Goal: Book appointment/travel/reservation

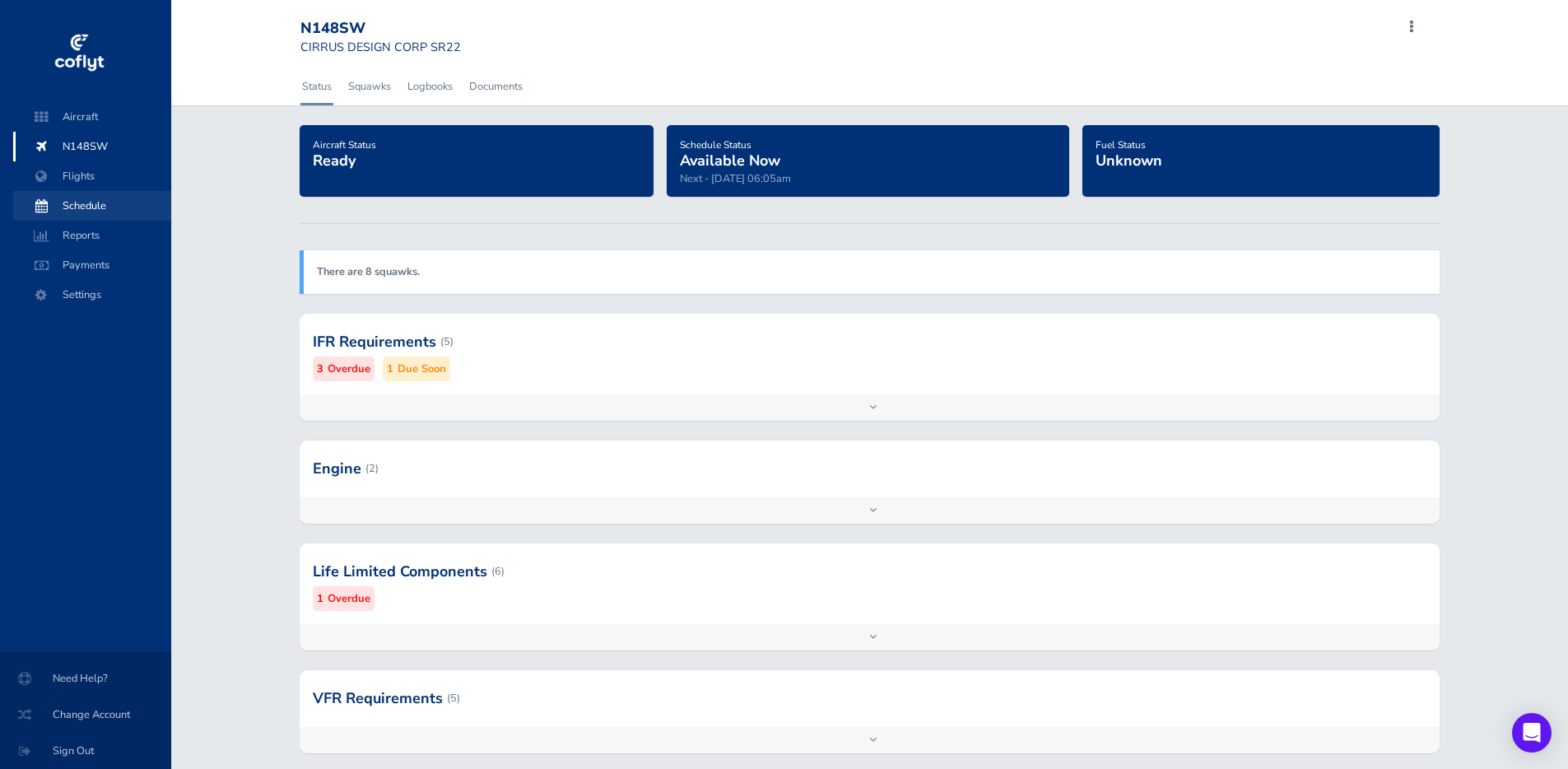
click at [95, 196] on span "Schedule" at bounding box center [92, 205] width 125 height 29
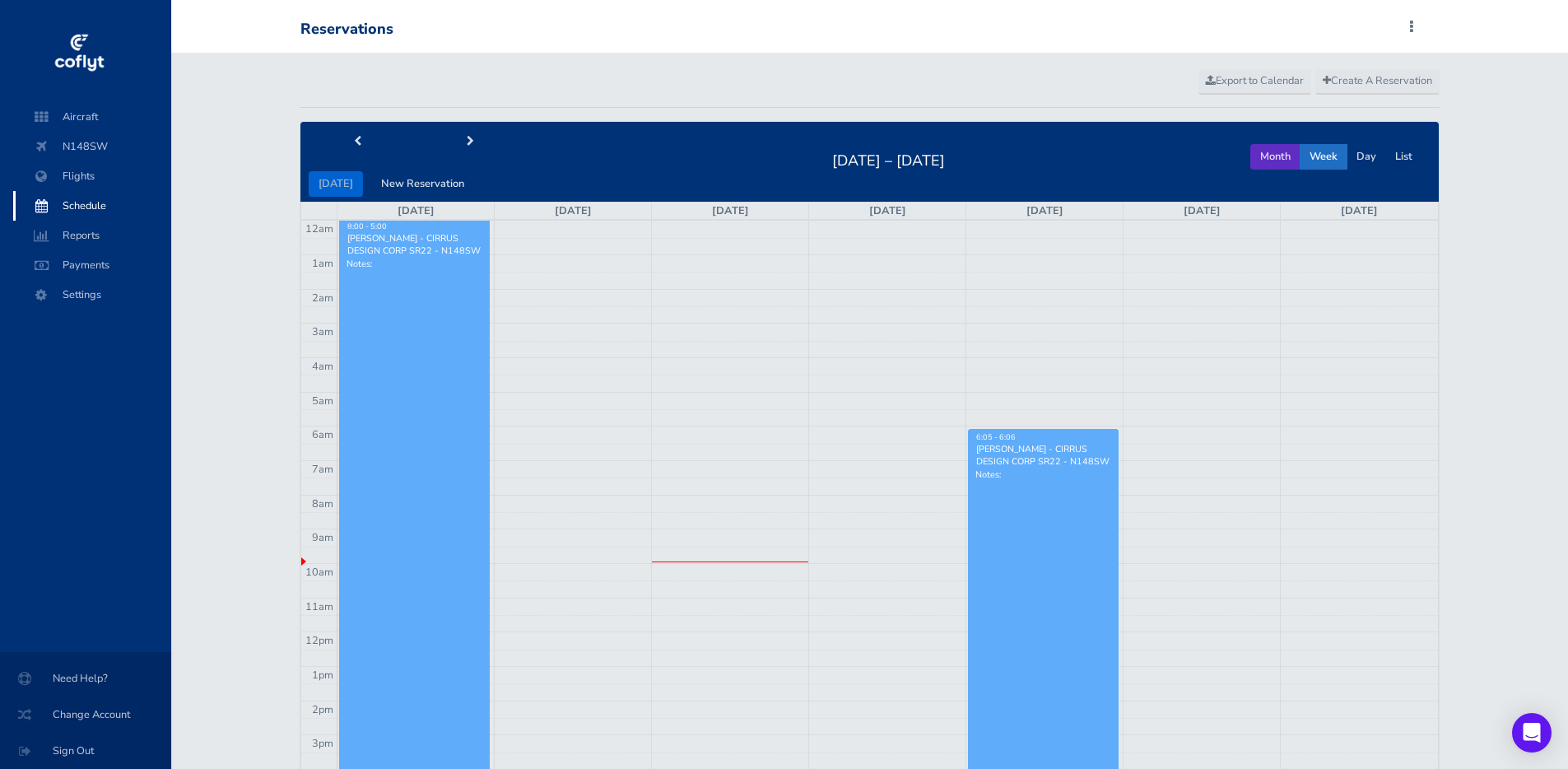
click at [1276, 158] on button "Month" at bounding box center [1275, 157] width 50 height 25
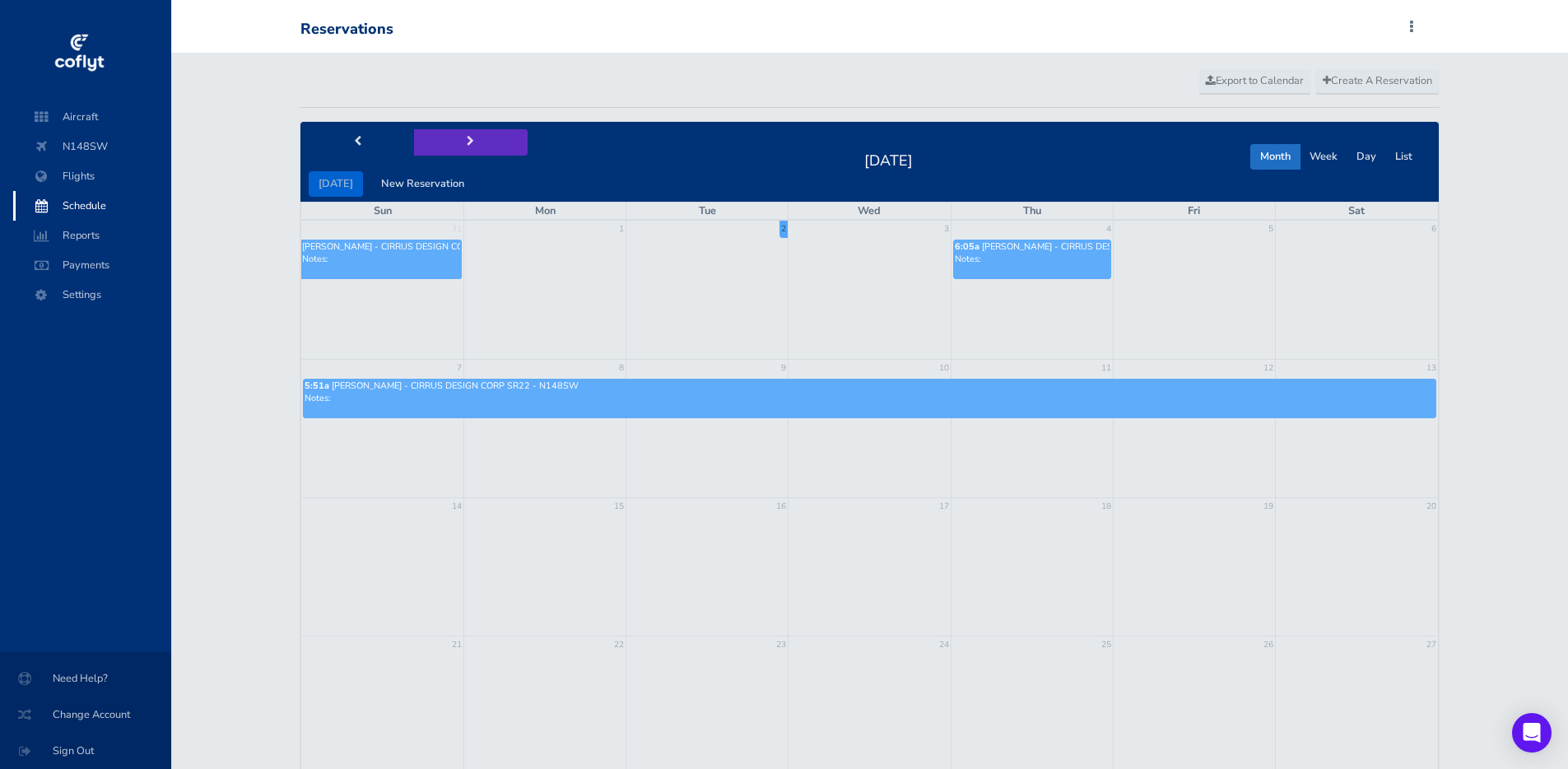
click at [467, 138] on span "next" at bounding box center [470, 142] width 8 height 11
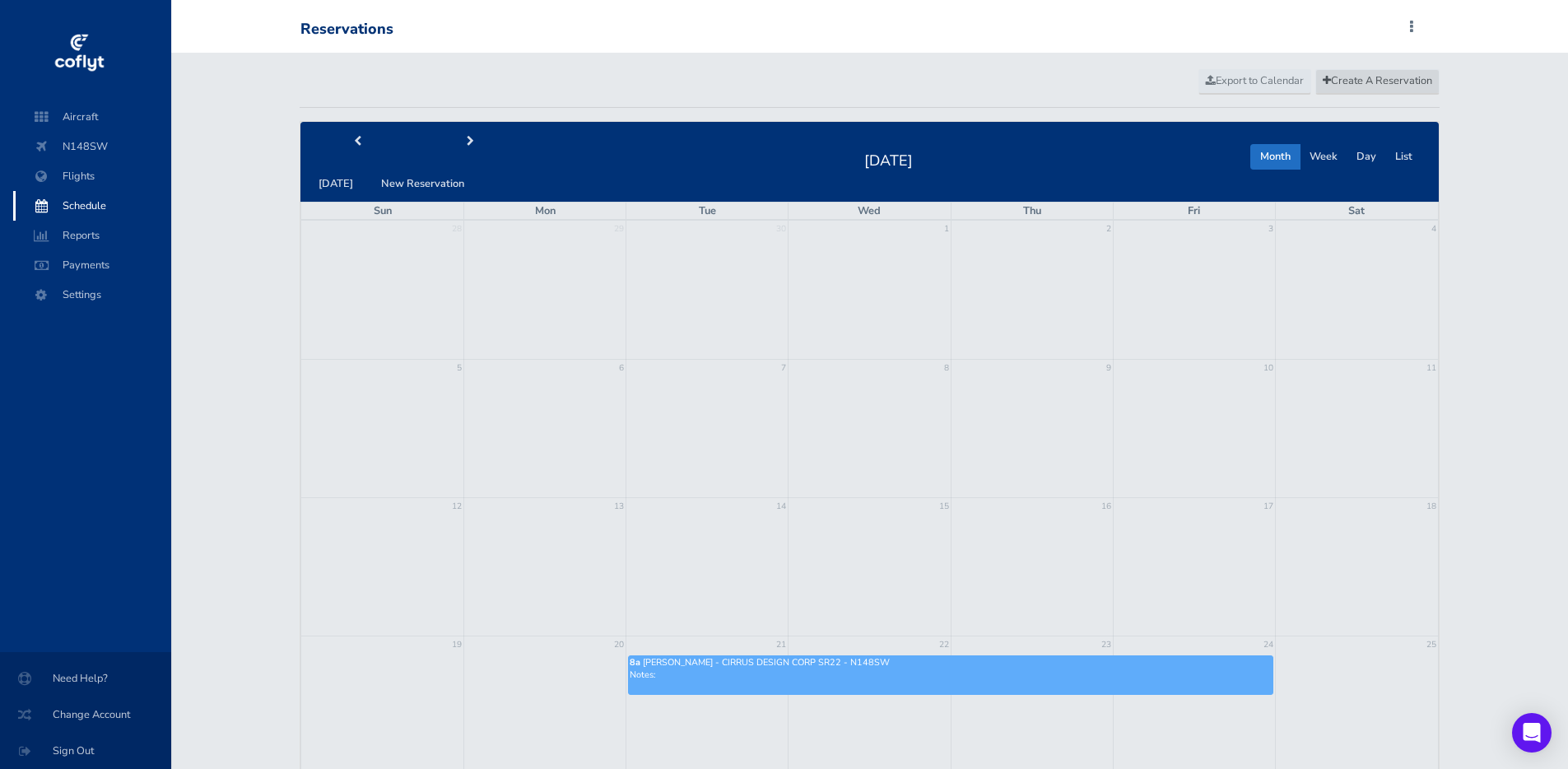
click at [1349, 86] on span "Create A Reservation" at bounding box center [1377, 80] width 110 height 15
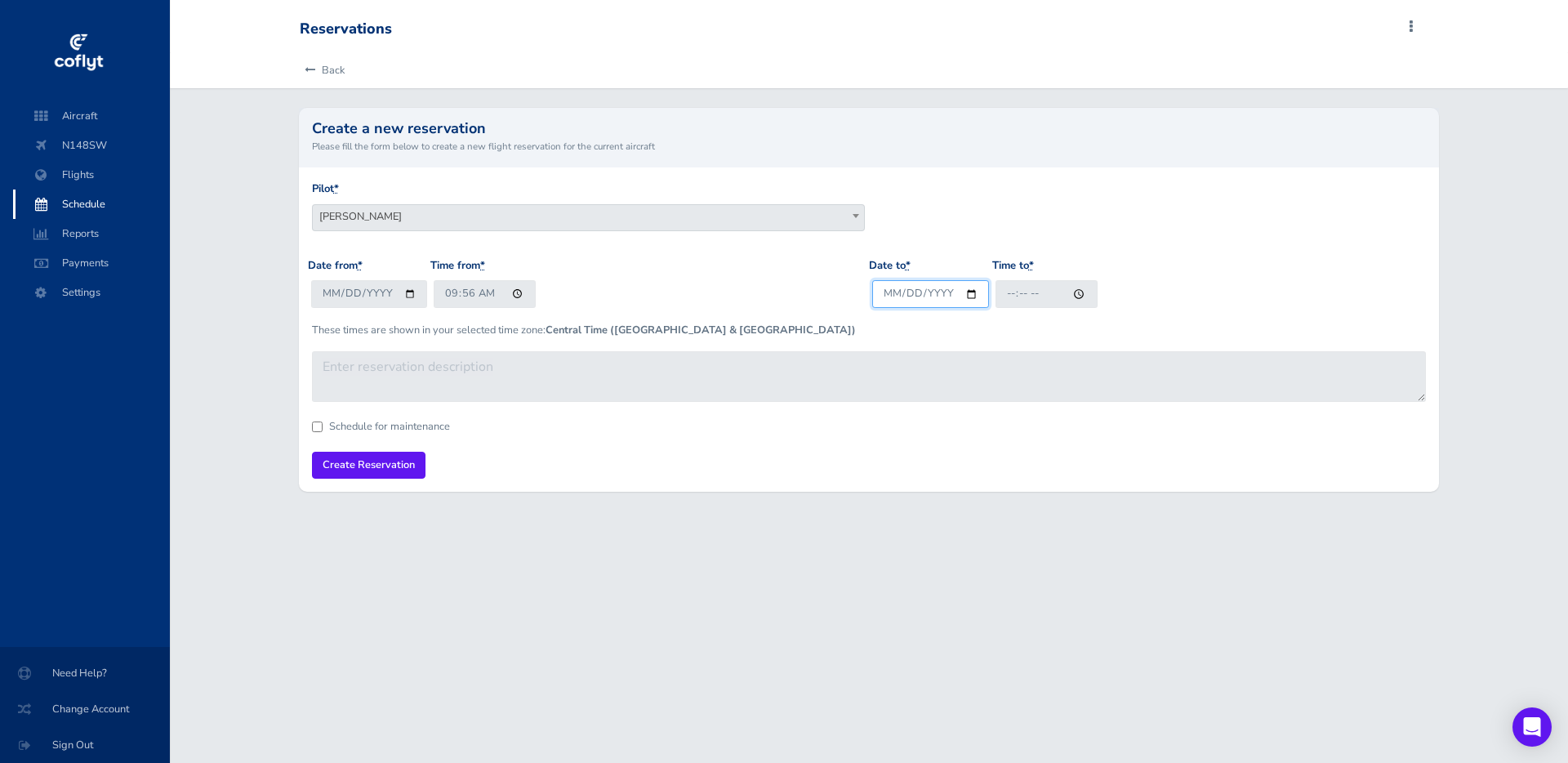
click at [970, 295] on input "Date to *" at bounding box center [931, 294] width 116 height 27
type input "2025-10-10"
click at [1075, 295] on input "Time to *" at bounding box center [1046, 294] width 102 height 27
click at [1121, 280] on div "Date to * 2025-10-10 Time to *" at bounding box center [1149, 289] width 561 height 64
click at [1030, 294] on input "Time to *" at bounding box center [1046, 294] width 102 height 27
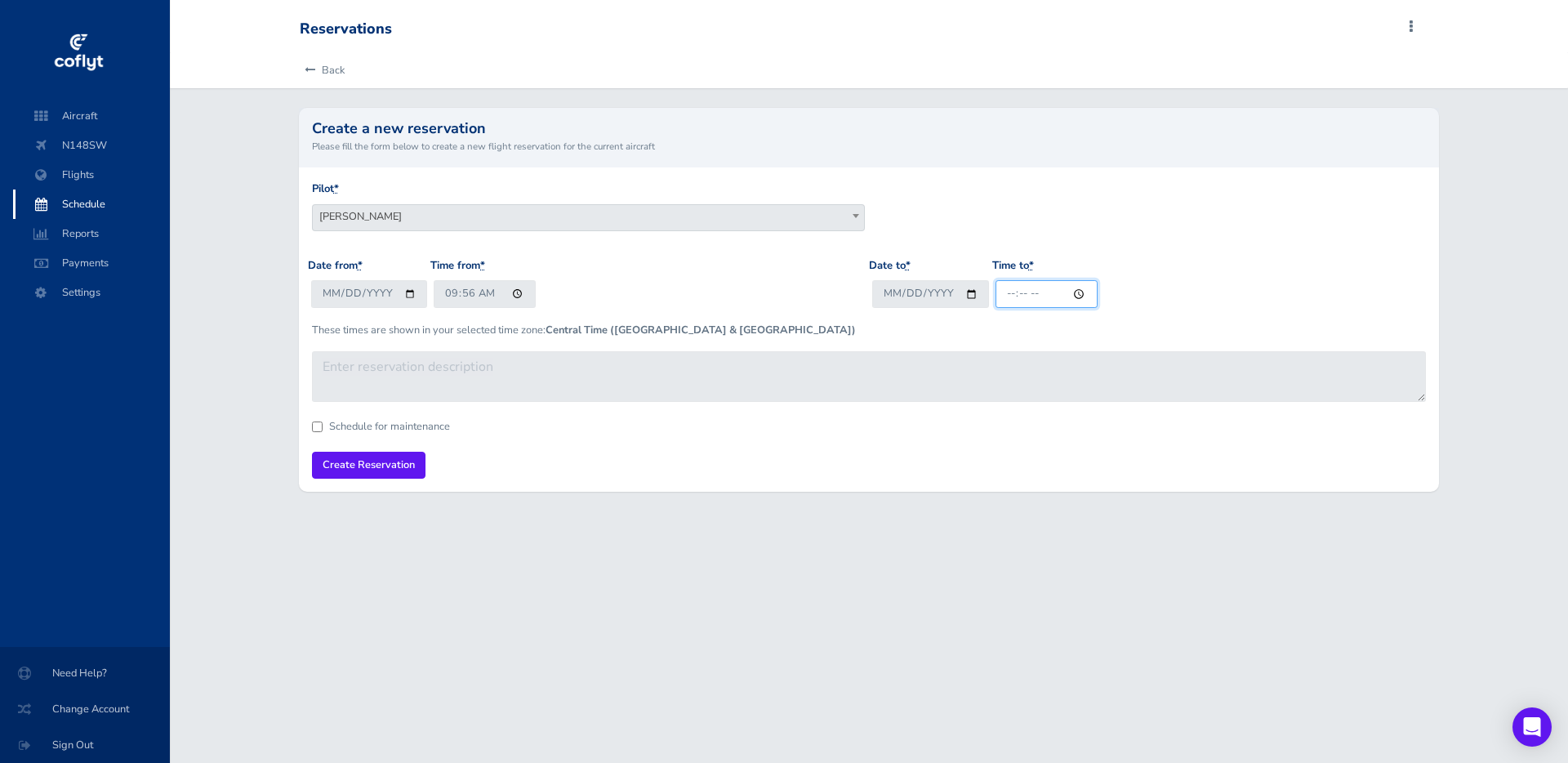
click at [1011, 291] on input "Time to *" at bounding box center [1046, 294] width 102 height 27
click at [1071, 291] on input "Time to *" at bounding box center [1046, 294] width 102 height 27
type input "08:00"
click at [1174, 298] on div "Date to * 2025-10-10 Time to * 08:00" at bounding box center [1149, 289] width 561 height 64
click at [971, 295] on input "2025-10-10" at bounding box center [931, 294] width 116 height 27
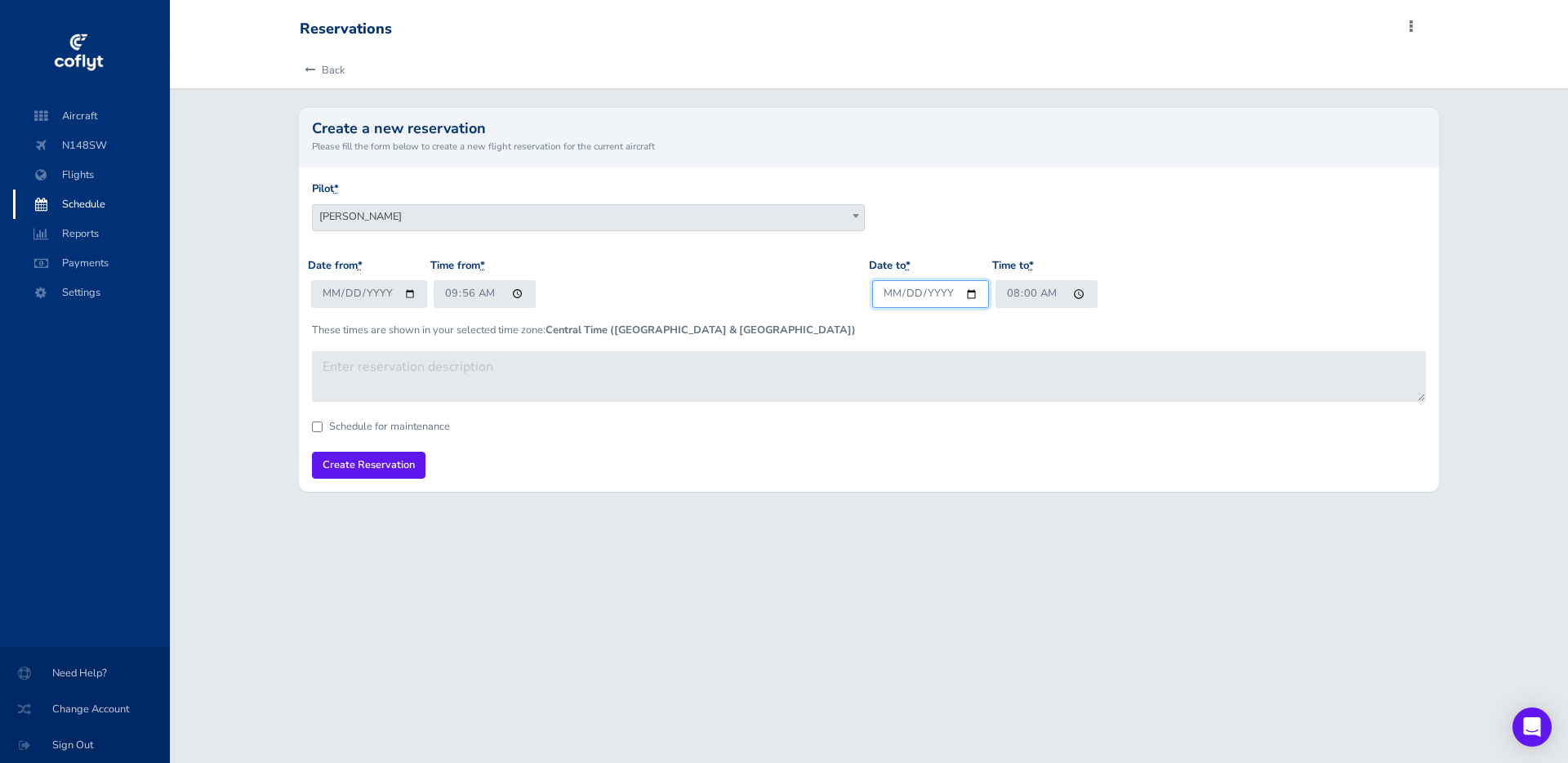
type input "2025-10-14"
click at [1014, 293] on input "08:00" at bounding box center [1046, 294] width 102 height 27
click at [1074, 293] on input "08:00" at bounding box center [1046, 294] width 102 height 27
type input "17:00"
drag, startPoint x: 1212, startPoint y: 263, endPoint x: 983, endPoint y: 267, distance: 229.0
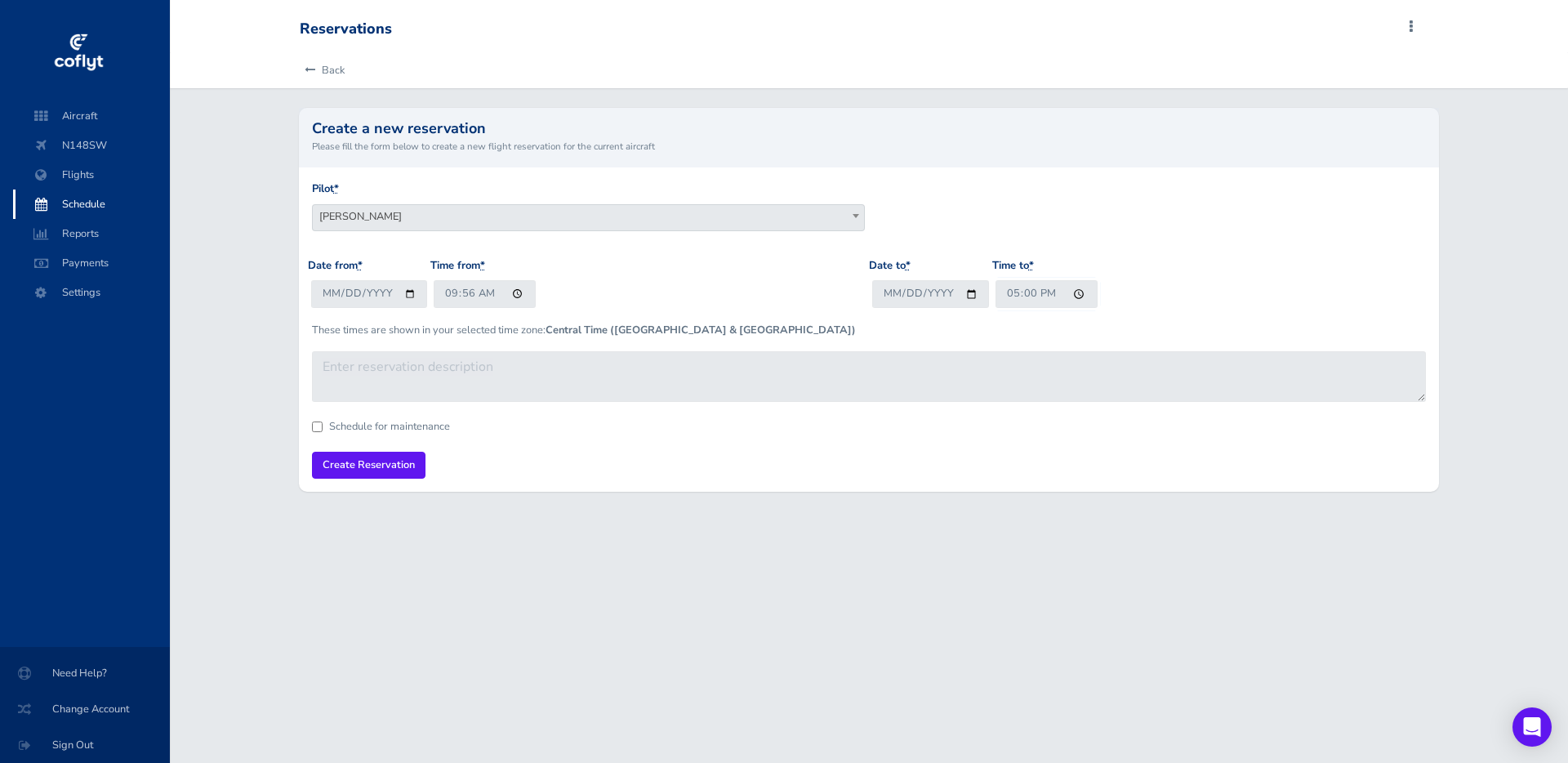
click at [1211, 263] on div "Date to * 2025-10-14 Time to * 17:00" at bounding box center [1149, 289] width 561 height 64
click at [408, 286] on input "2025-09-02" at bounding box center [370, 294] width 116 height 27
type input "2025-10-10"
click at [515, 293] on input "09:56" at bounding box center [484, 294] width 102 height 27
type input "08:00"
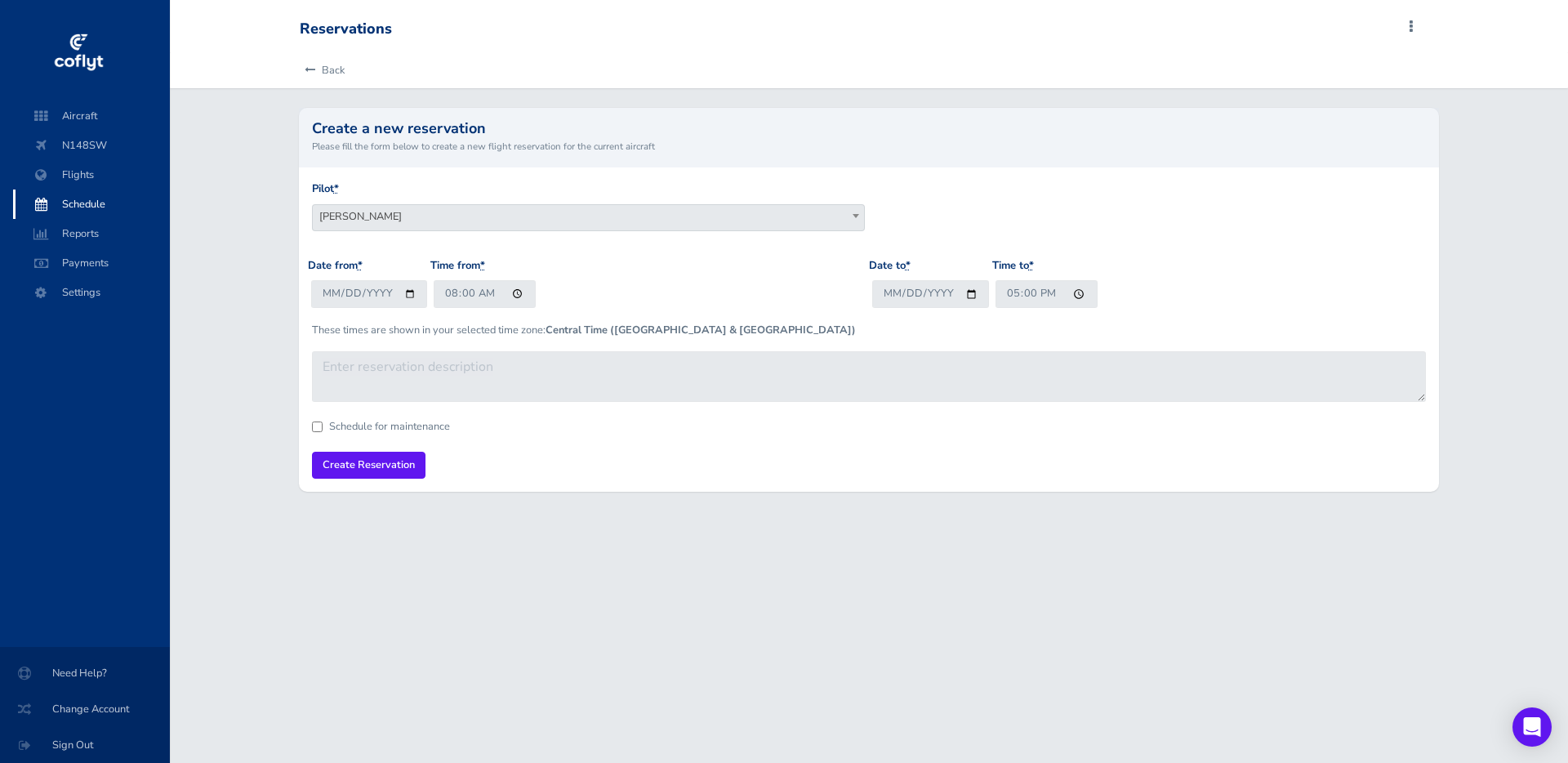
click at [752, 286] on div "Date from * 2025-10-10 Time from * 08:00" at bounding box center [588, 289] width 561 height 64
click at [393, 464] on input "Create Reservation" at bounding box center [368, 465] width 114 height 27
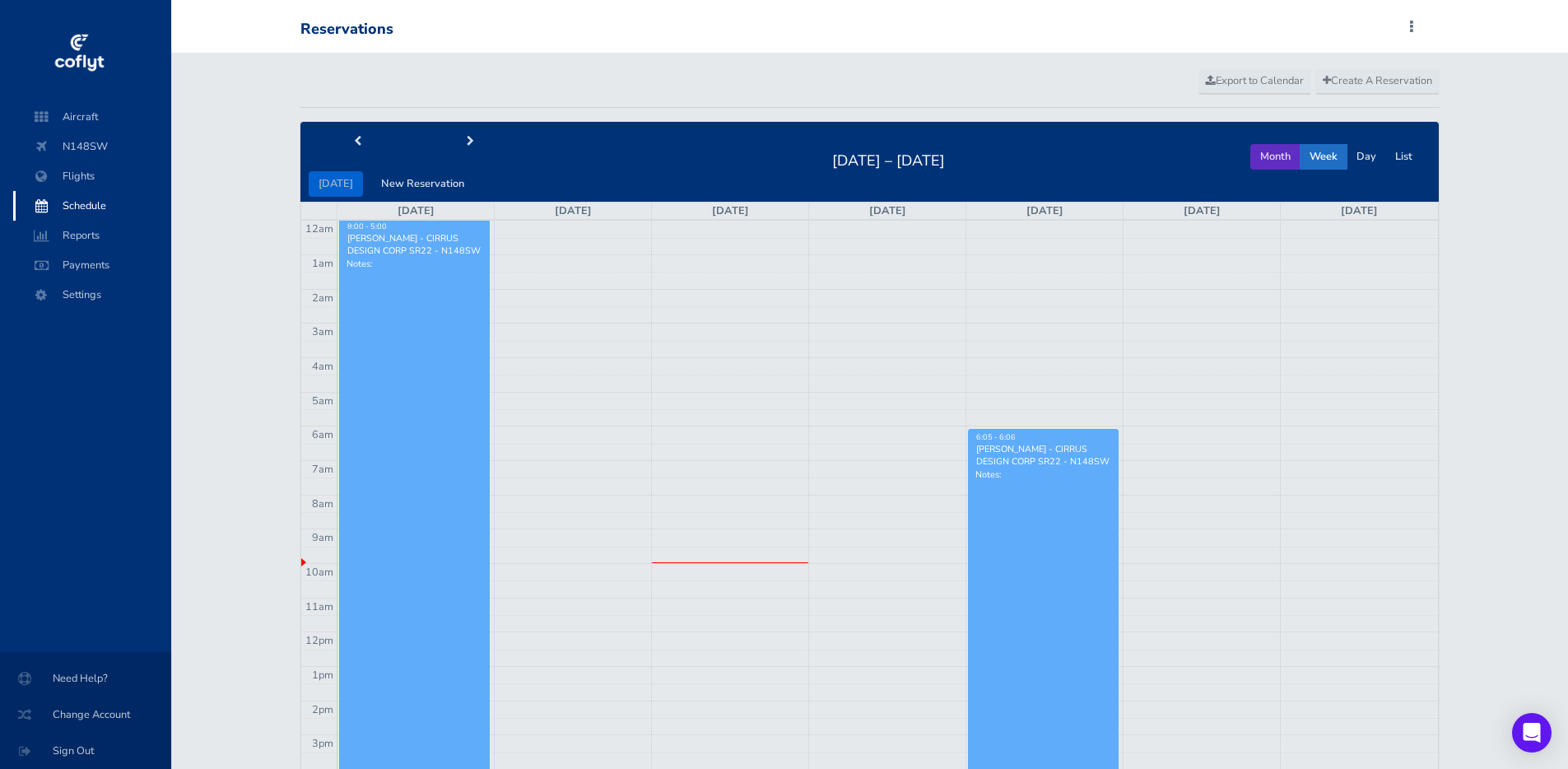
click at [1270, 157] on button "Month" at bounding box center [1275, 157] width 50 height 25
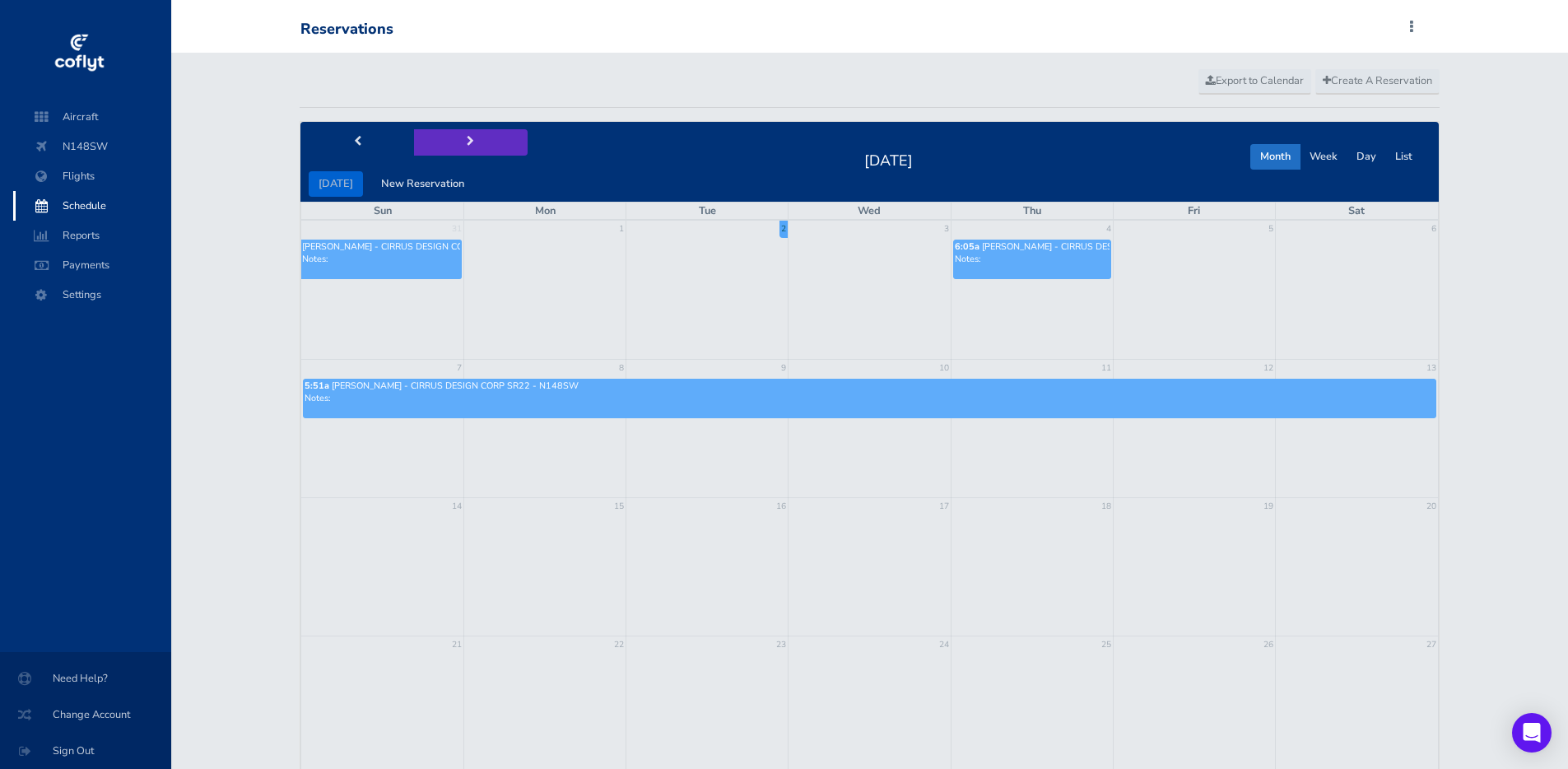
click at [468, 139] on span "next" at bounding box center [470, 142] width 8 height 11
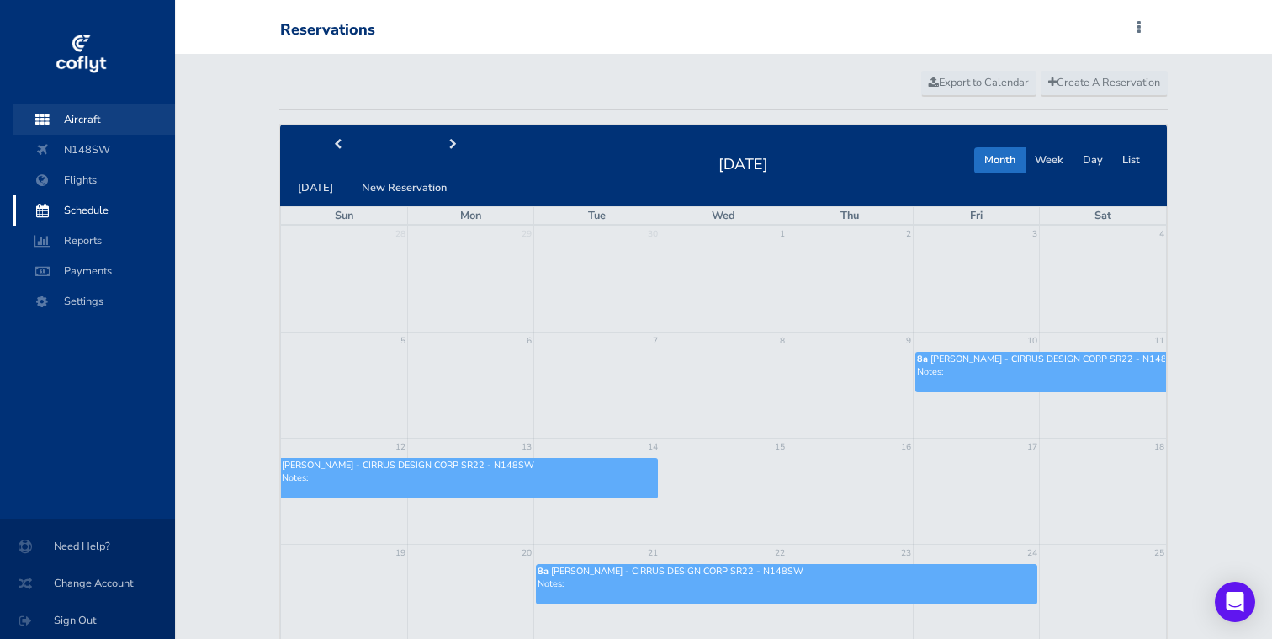
click at [102, 114] on span "Aircraft" at bounding box center [94, 119] width 128 height 30
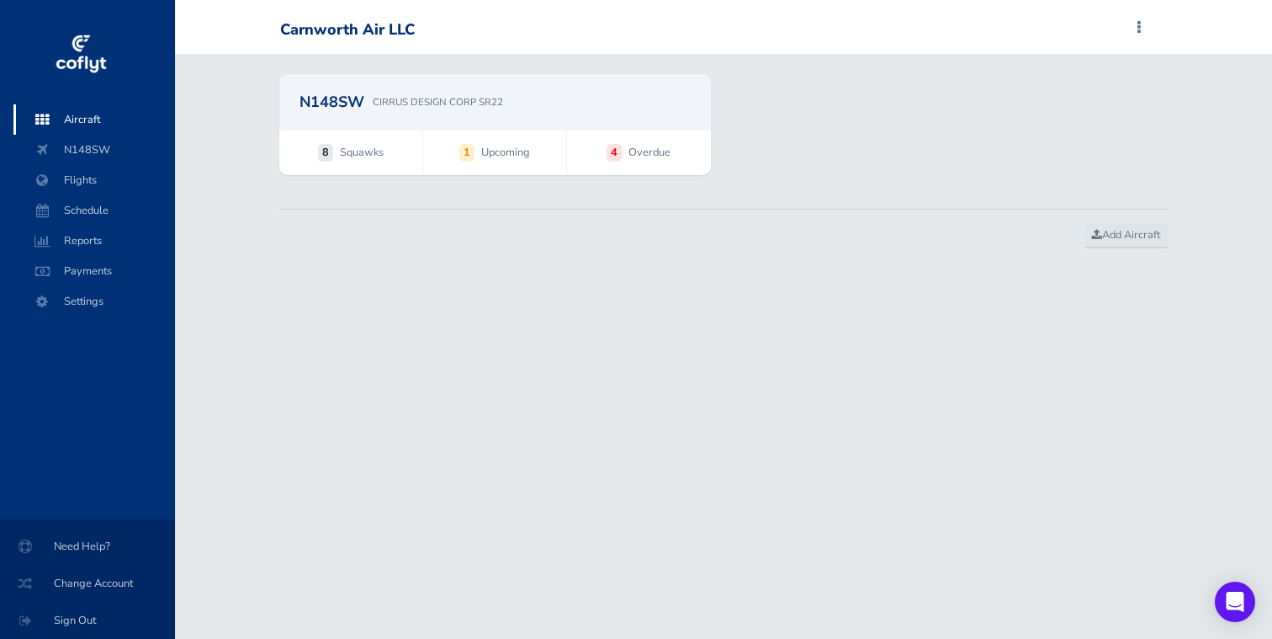
click at [619, 153] on strong "4" at bounding box center [614, 152] width 15 height 17
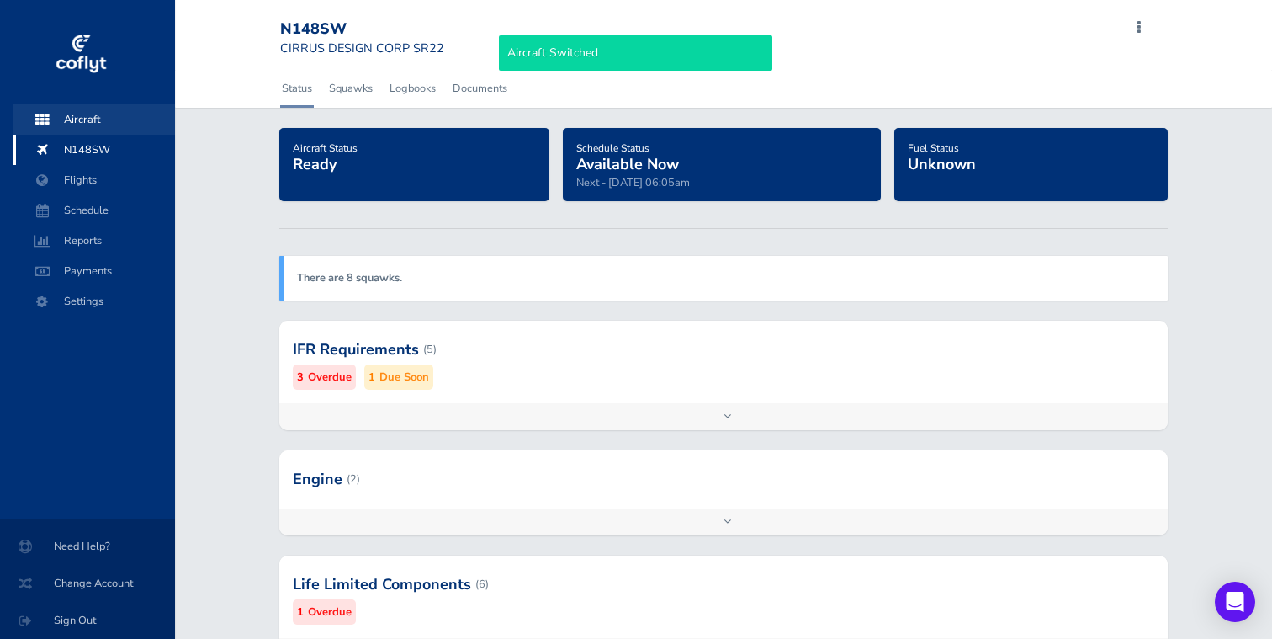
click at [101, 114] on span "Aircraft" at bounding box center [94, 119] width 128 height 30
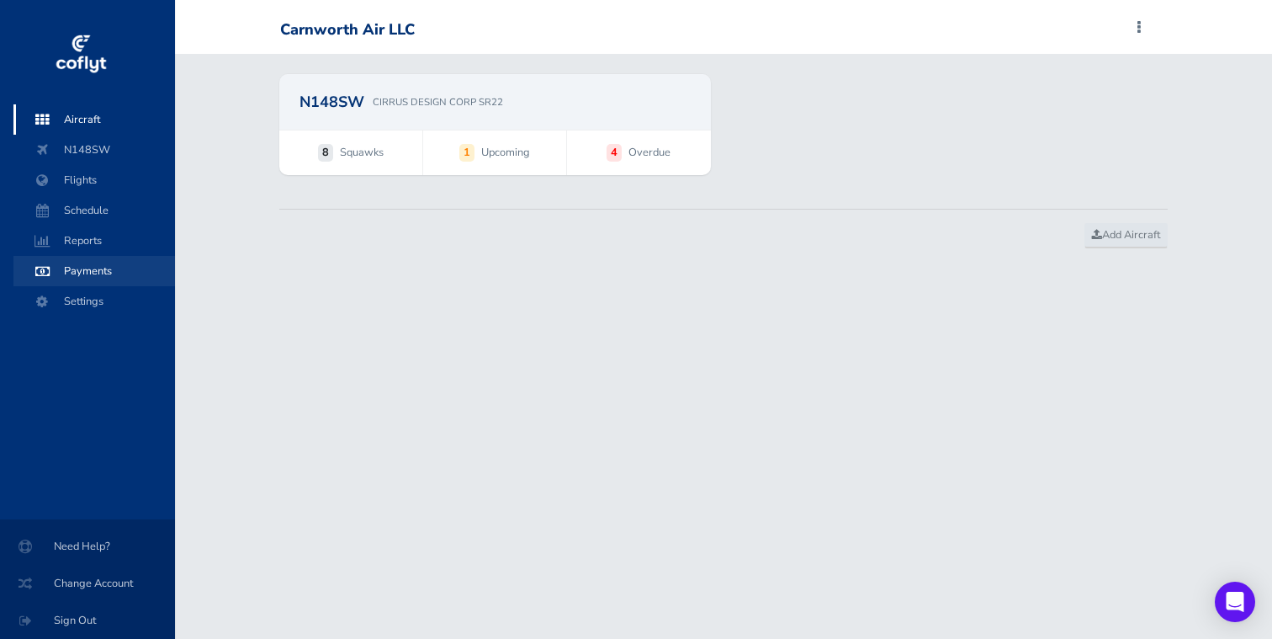
click at [98, 271] on span "Payments" at bounding box center [94, 271] width 128 height 30
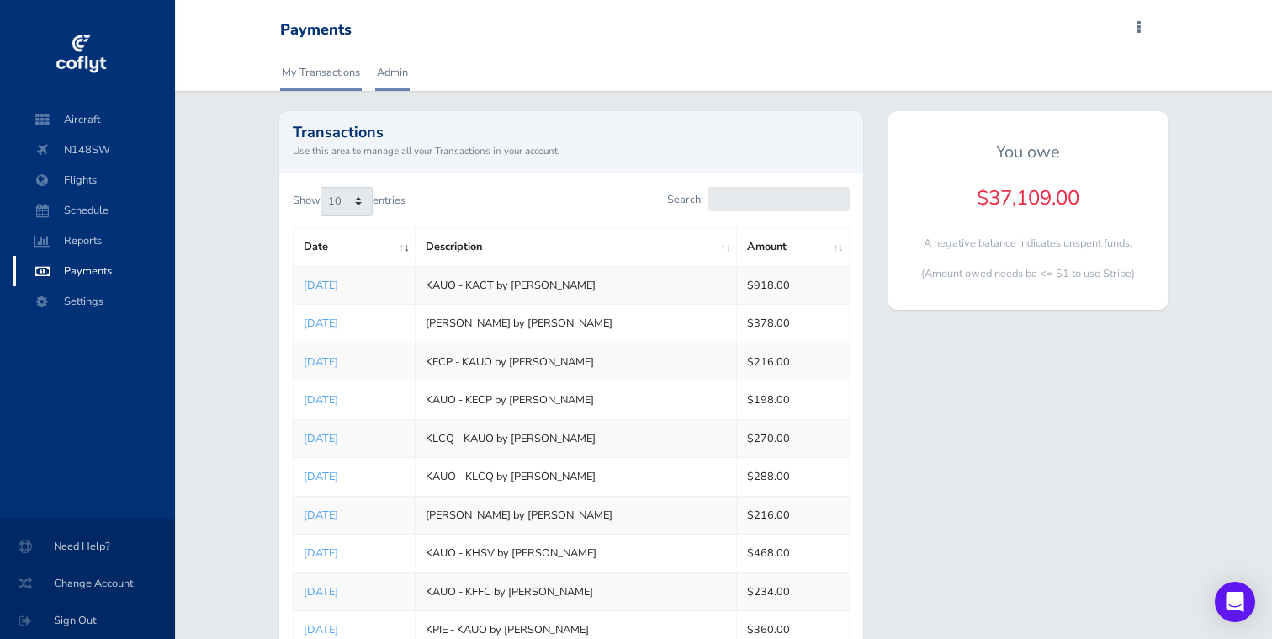
click at [394, 77] on link "Admin" at bounding box center [392, 72] width 35 height 37
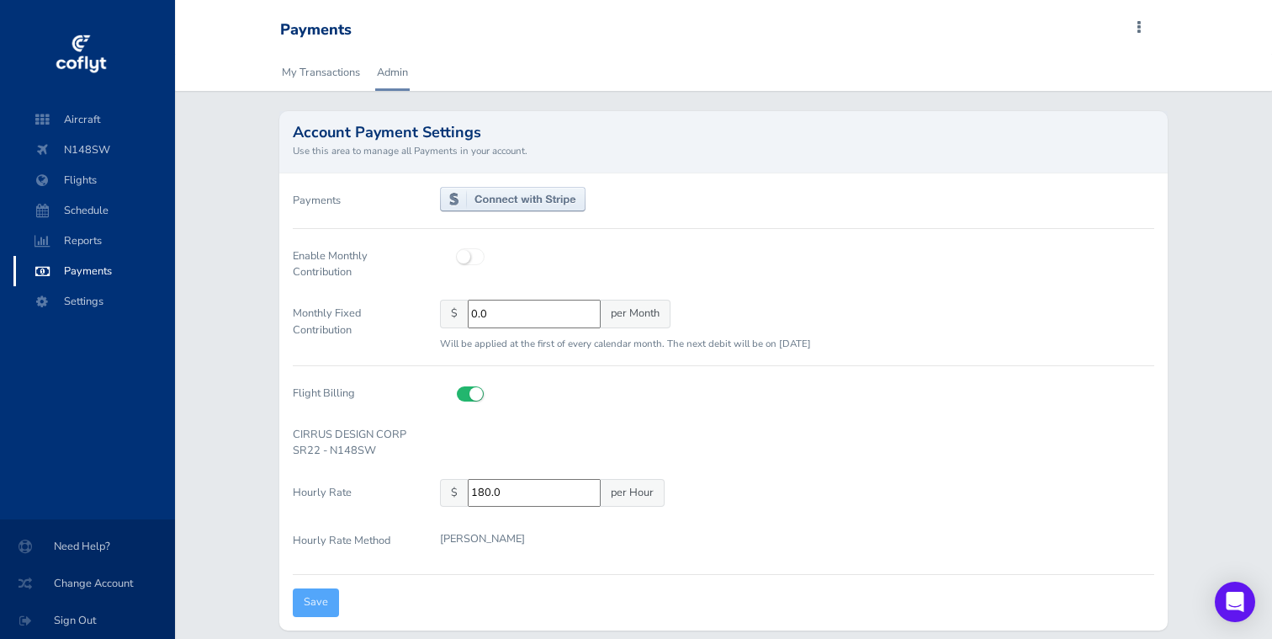
click at [77, 40] on img at bounding box center [81, 54] width 56 height 50
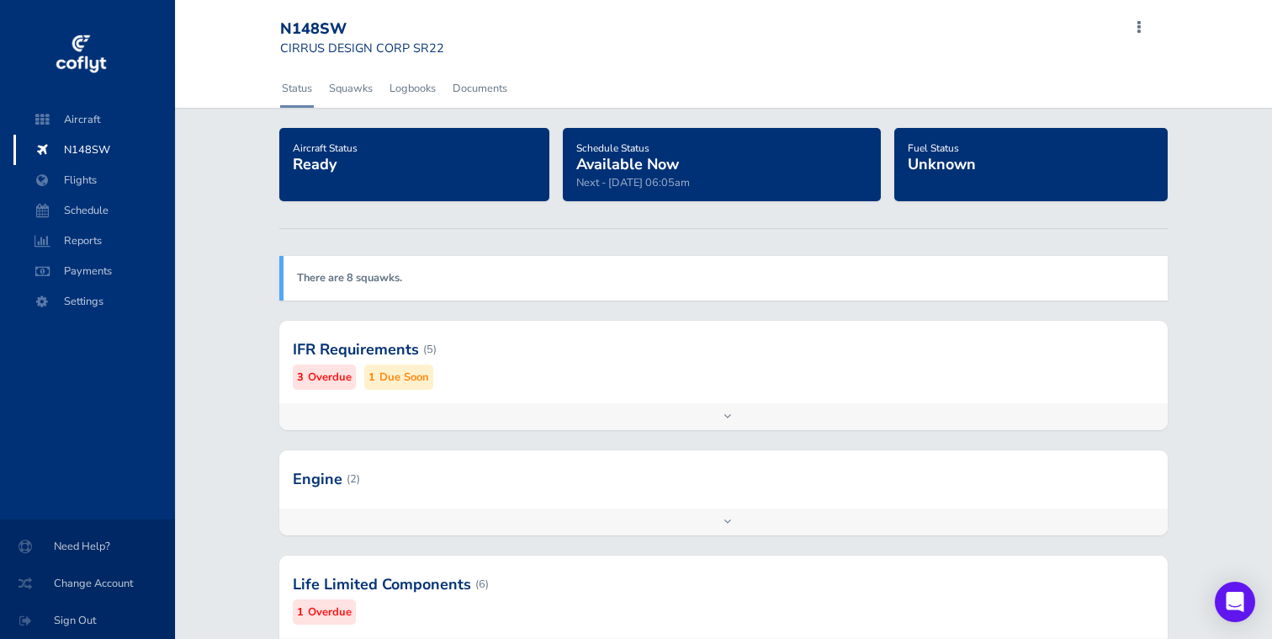
scroll to position [236, 0]
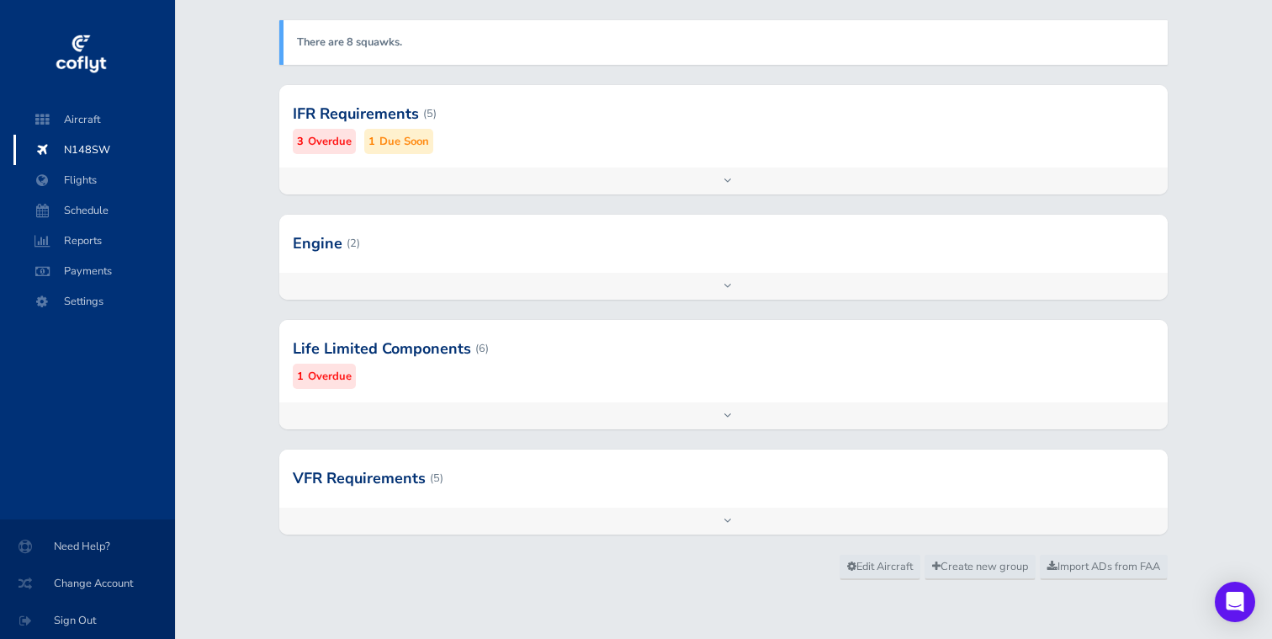
click at [667, 193] on div "Add inspection Edit" at bounding box center [724, 180] width 890 height 27
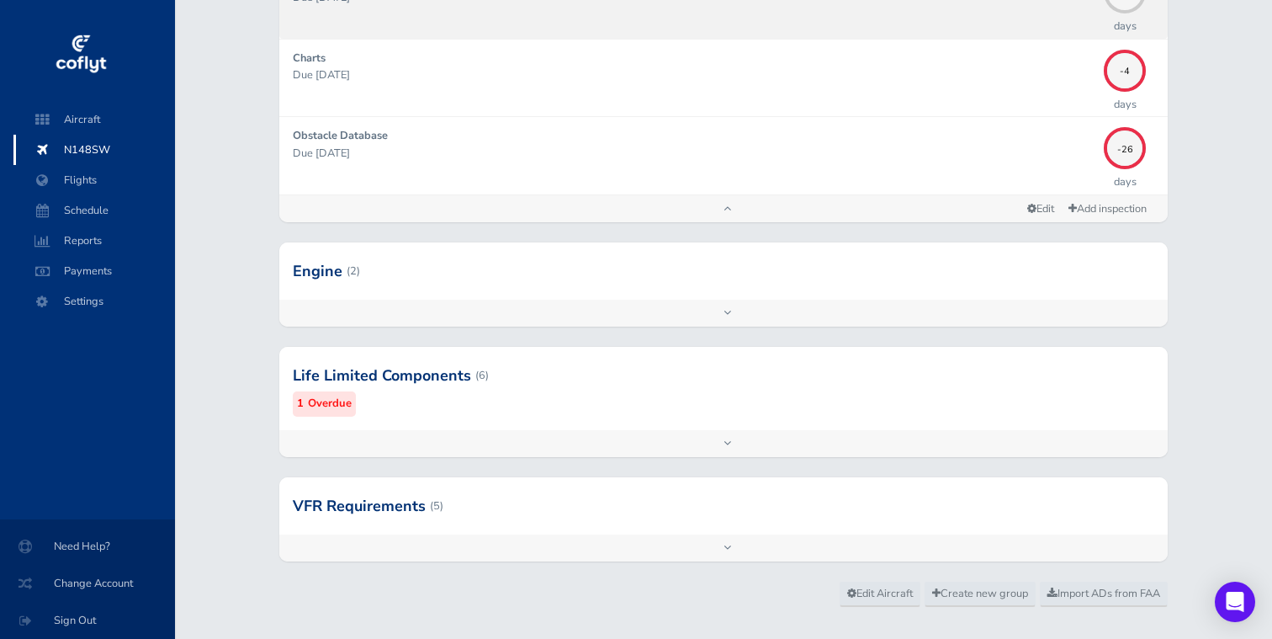
scroll to position [624, 0]
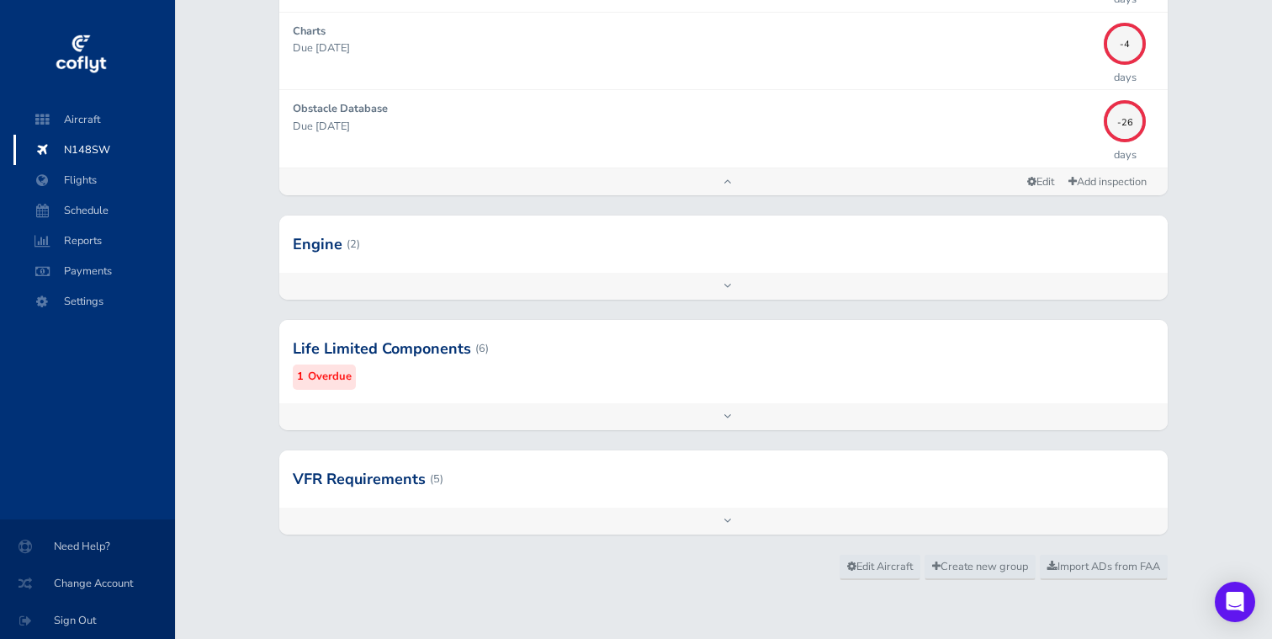
click at [700, 428] on div "Add inspection Edit" at bounding box center [724, 416] width 890 height 27
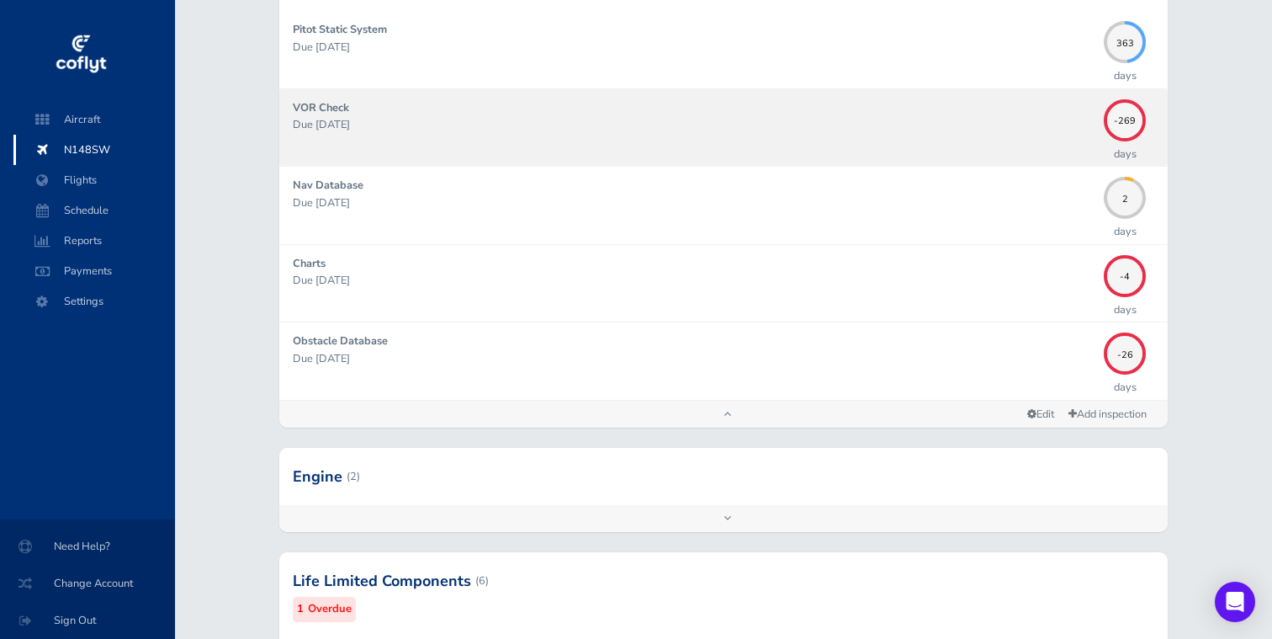
scroll to position [409, 0]
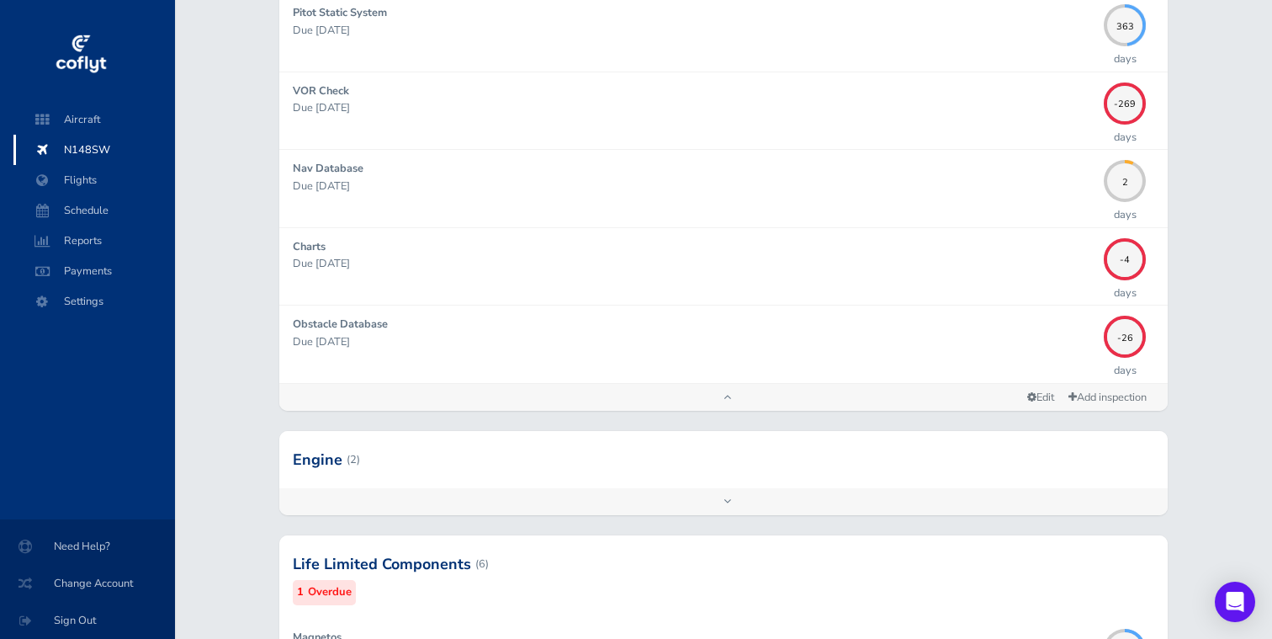
click at [773, 504] on div "Add inspection Edit" at bounding box center [724, 501] width 890 height 27
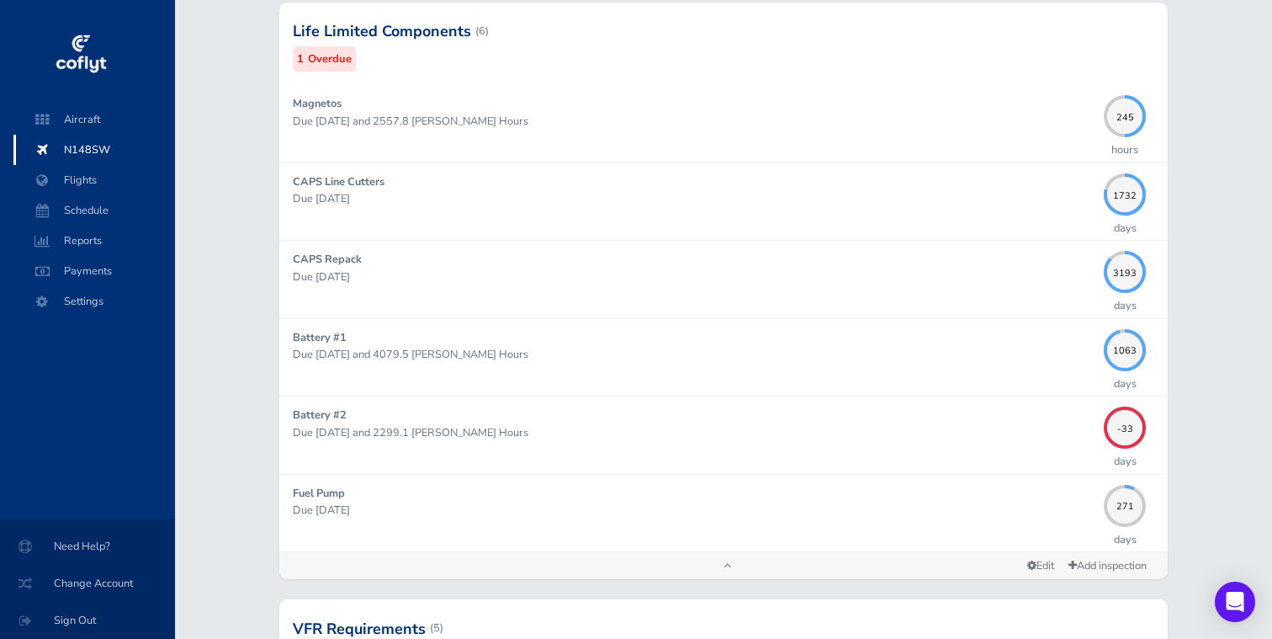
scroll to position [1247, 0]
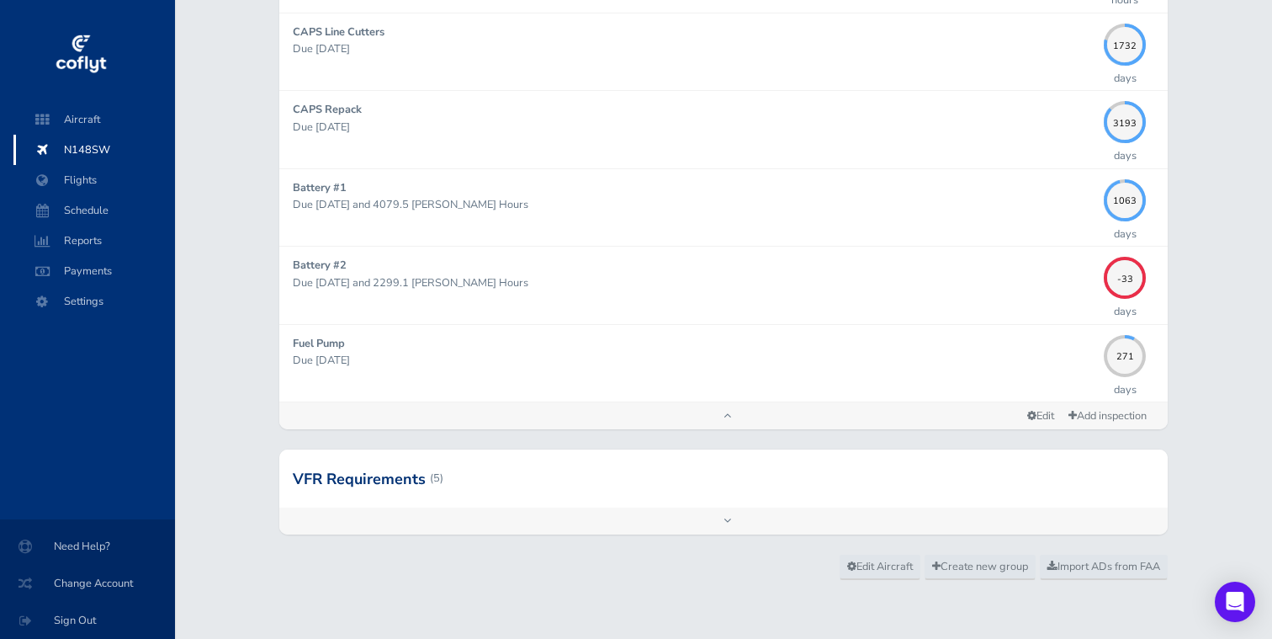
click at [746, 521] on div "Add inspection Edit" at bounding box center [724, 520] width 890 height 27
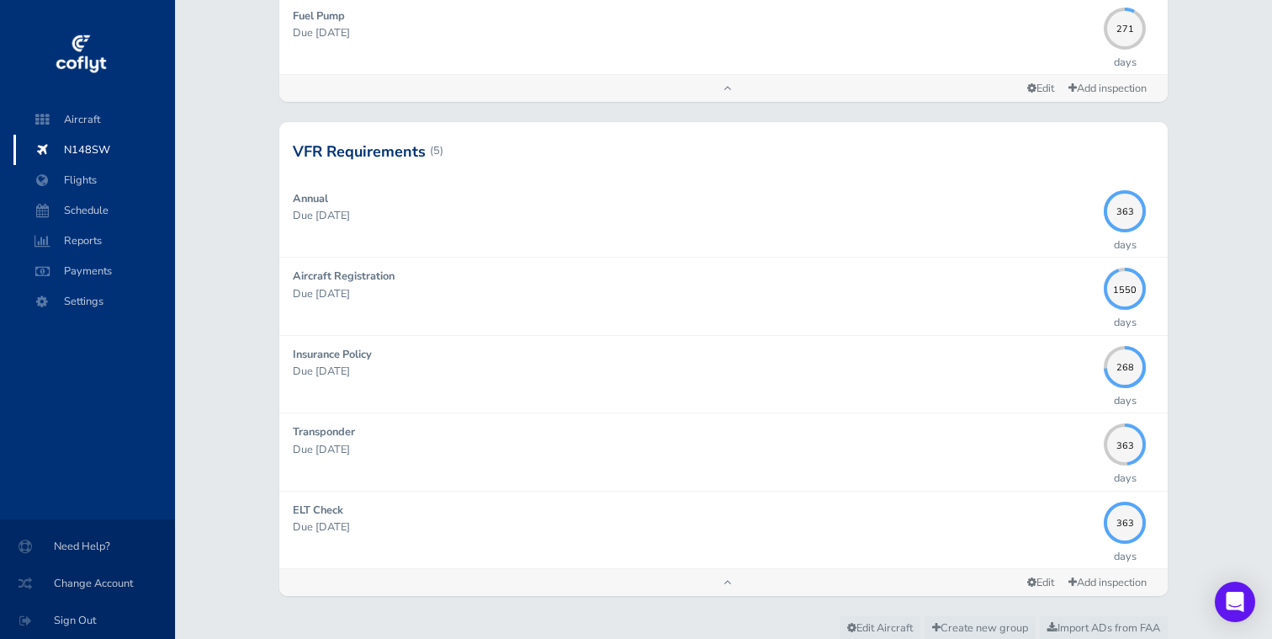
scroll to position [1636, 0]
